Goal: Browse casually: Explore the website without a specific task or goal

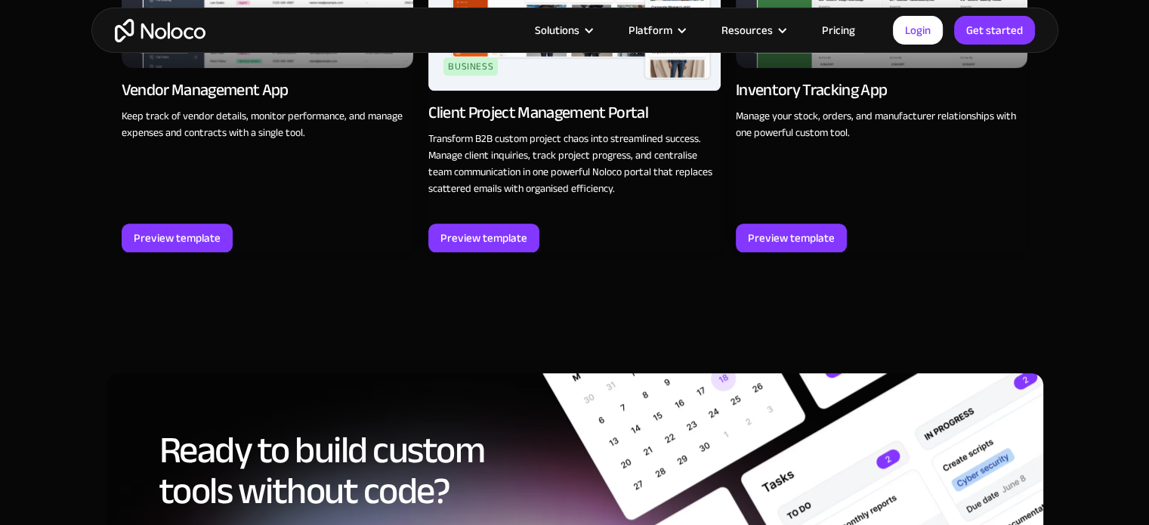
scroll to position [1435, 0]
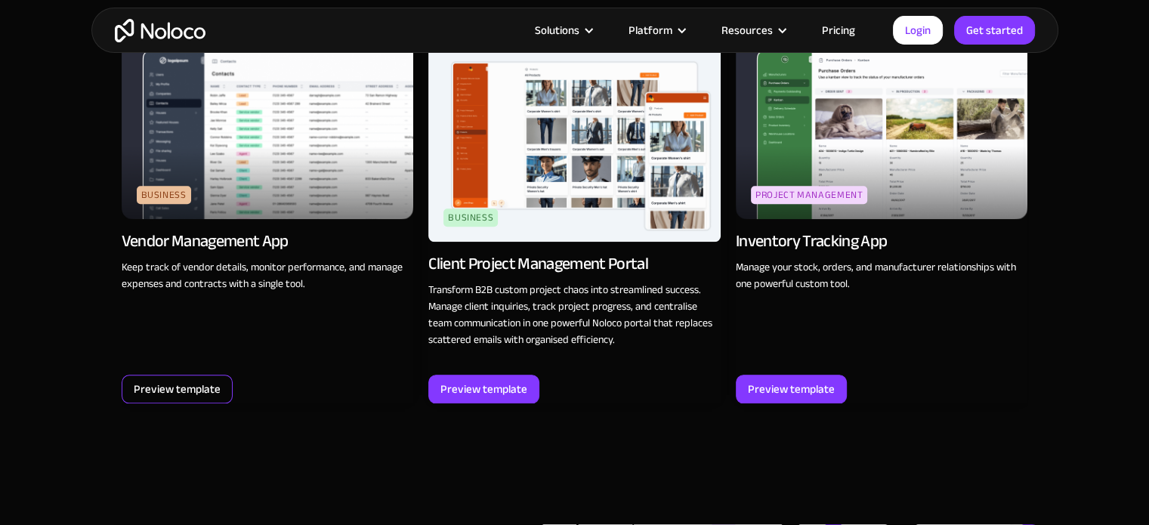
click at [193, 384] on div "Preview template" at bounding box center [177, 389] width 87 height 20
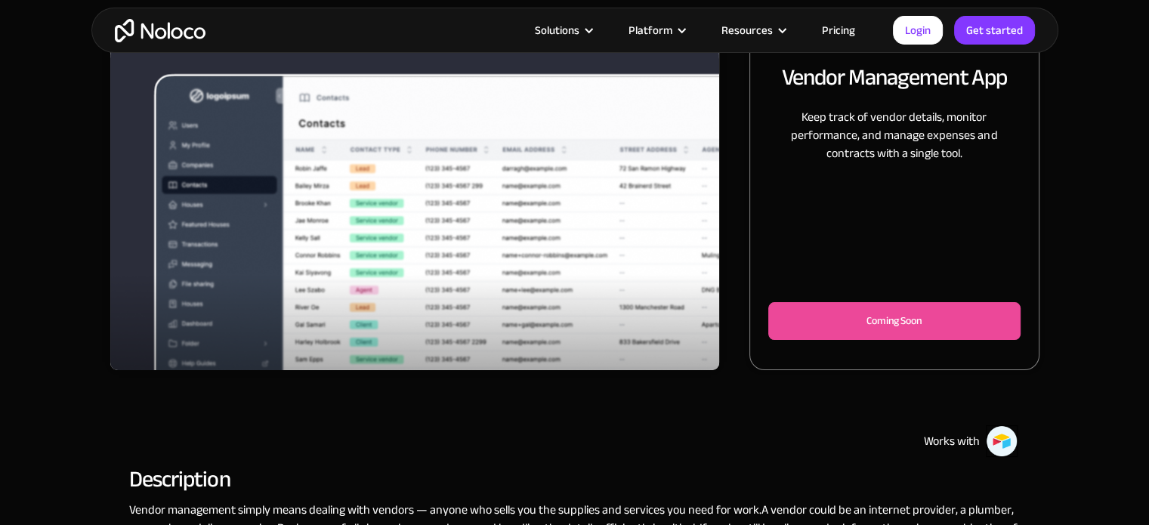
scroll to position [151, 0]
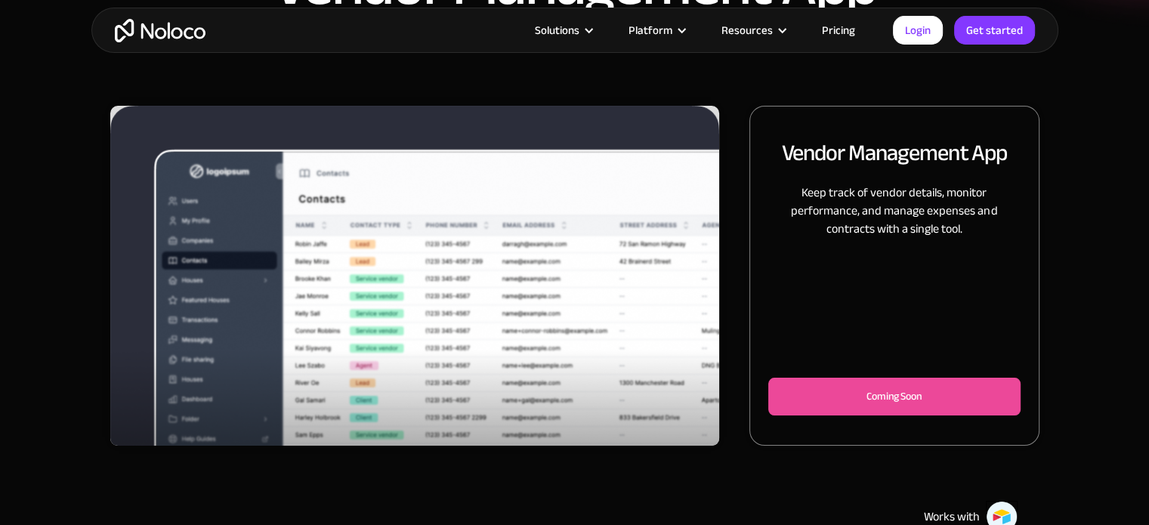
click at [363, 338] on img "1 of 3" at bounding box center [415, 304] width 610 height 396
click at [103, 48] on div "Solutions Use Cases Business Types Project Management Keep track of customers, …" at bounding box center [574, 30] width 967 height 45
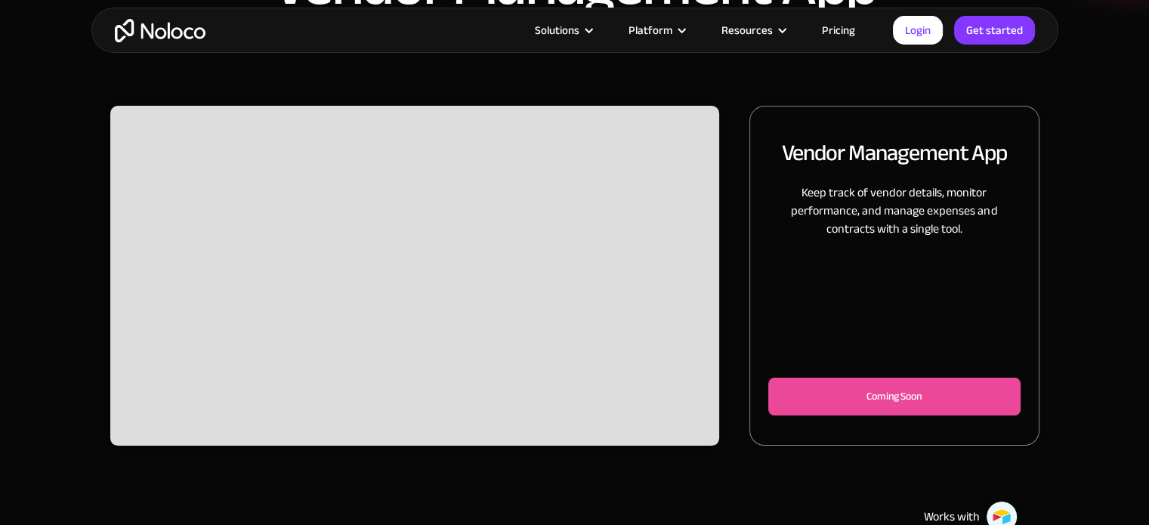
click at [137, 29] on img "home" at bounding box center [160, 30] width 91 height 23
